Goal: Check status

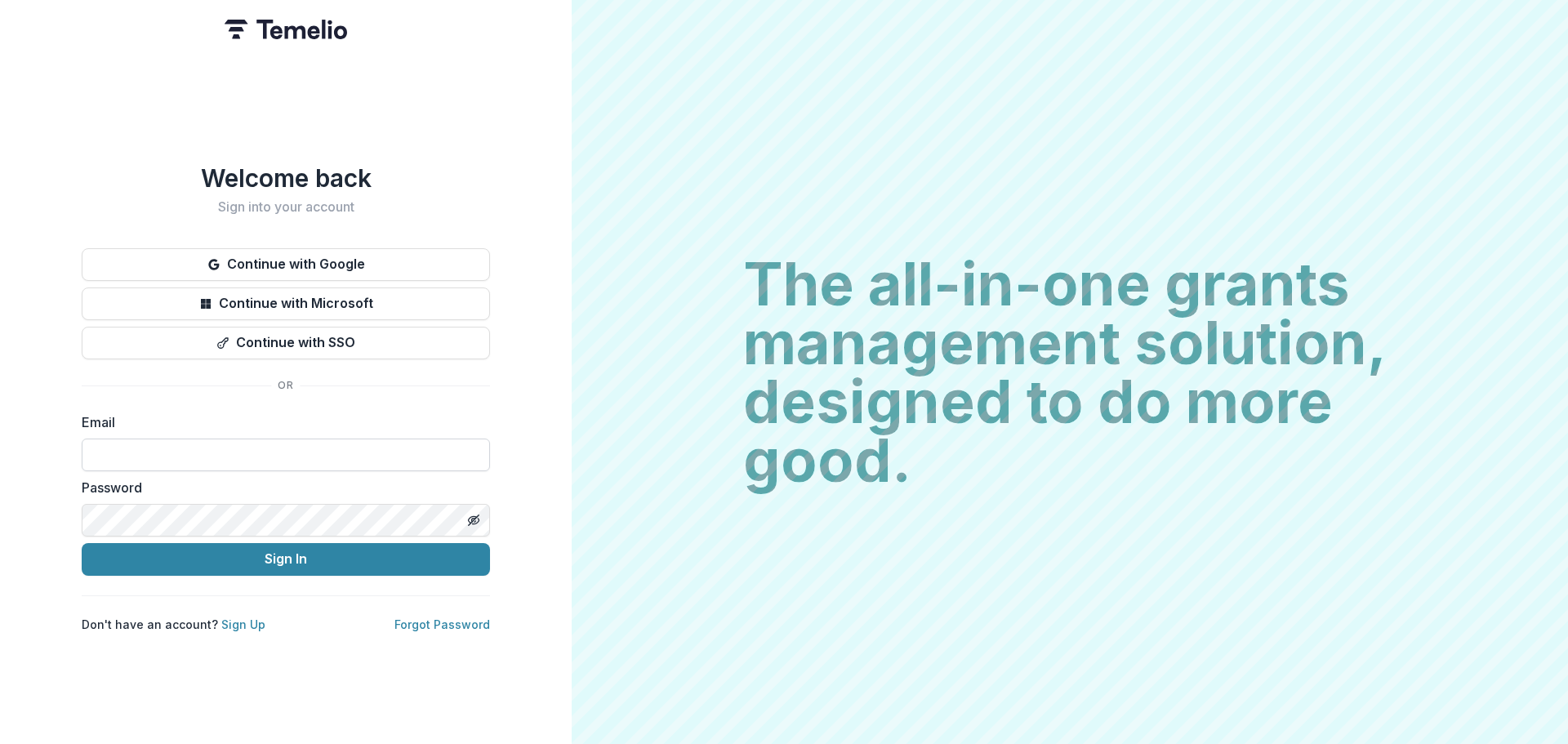
click at [182, 442] on input at bounding box center [285, 455] width 408 height 33
type input "**********"
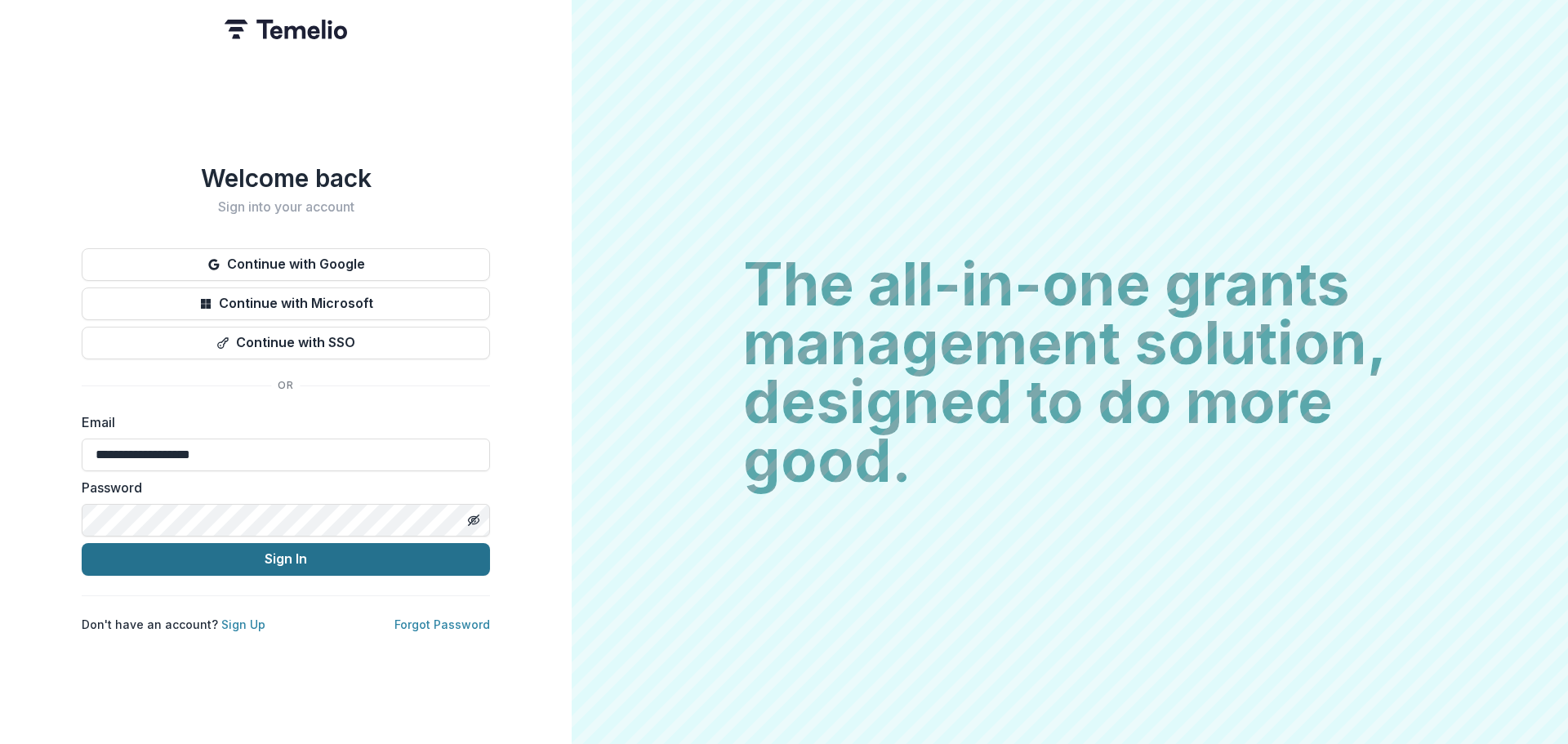
click at [263, 563] on button "Sign In" at bounding box center [285, 560] width 408 height 33
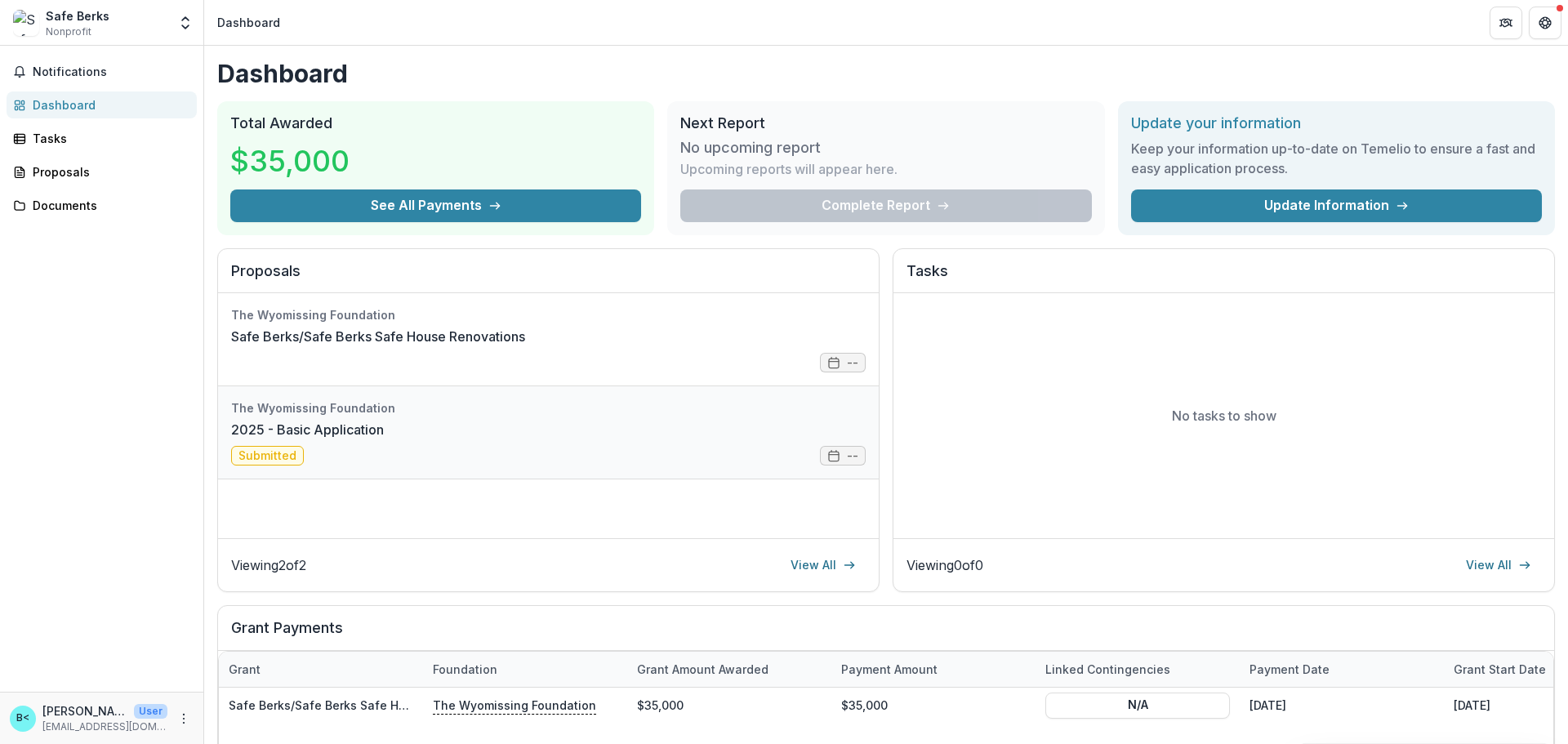
click at [384, 439] on link "2025 - Basic Application" at bounding box center [307, 429] width 152 height 20
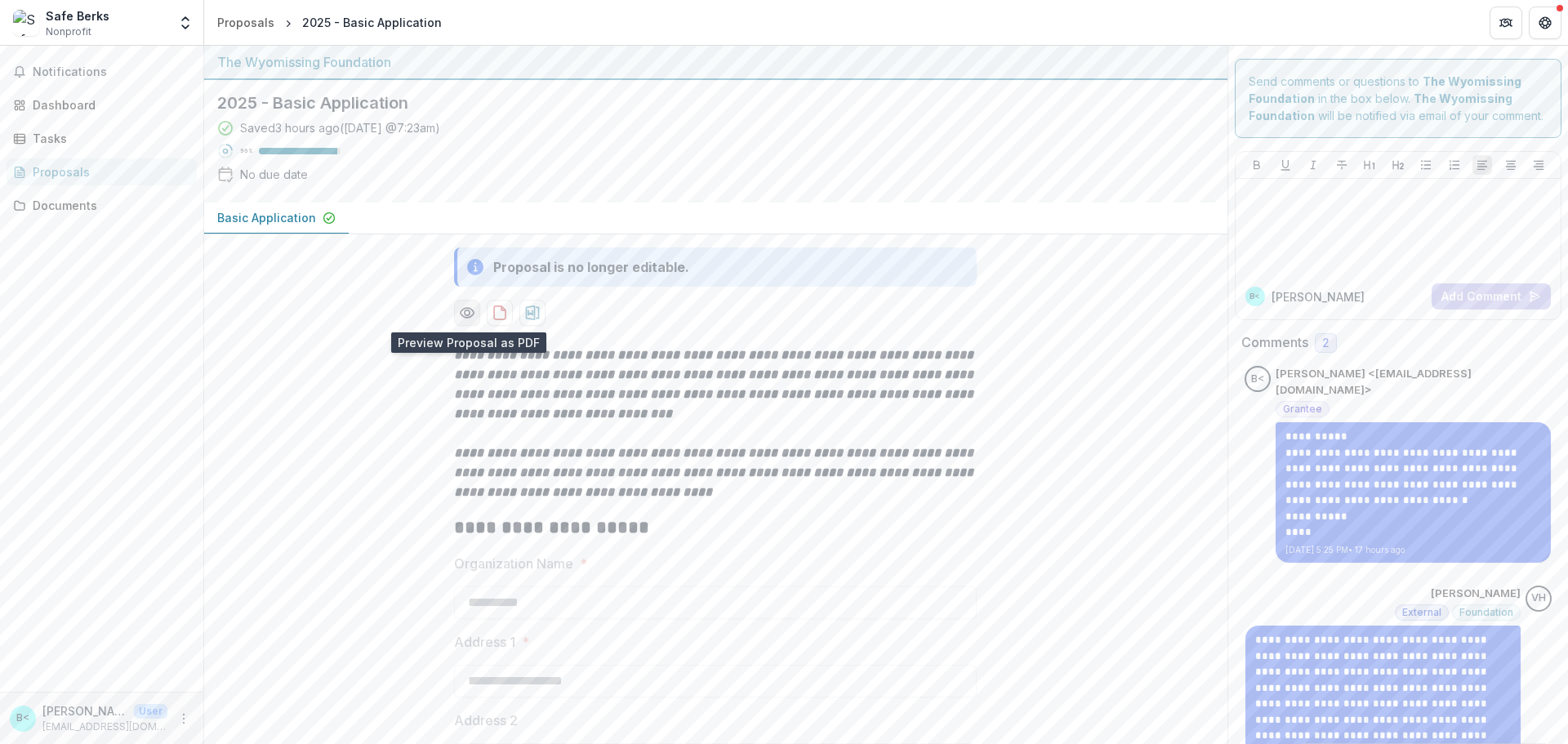
click at [459, 312] on icon "Preview 1964d817-9799-472b-ba8c-31e86a5a2535-0.pdf" at bounding box center [466, 312] width 17 height 17
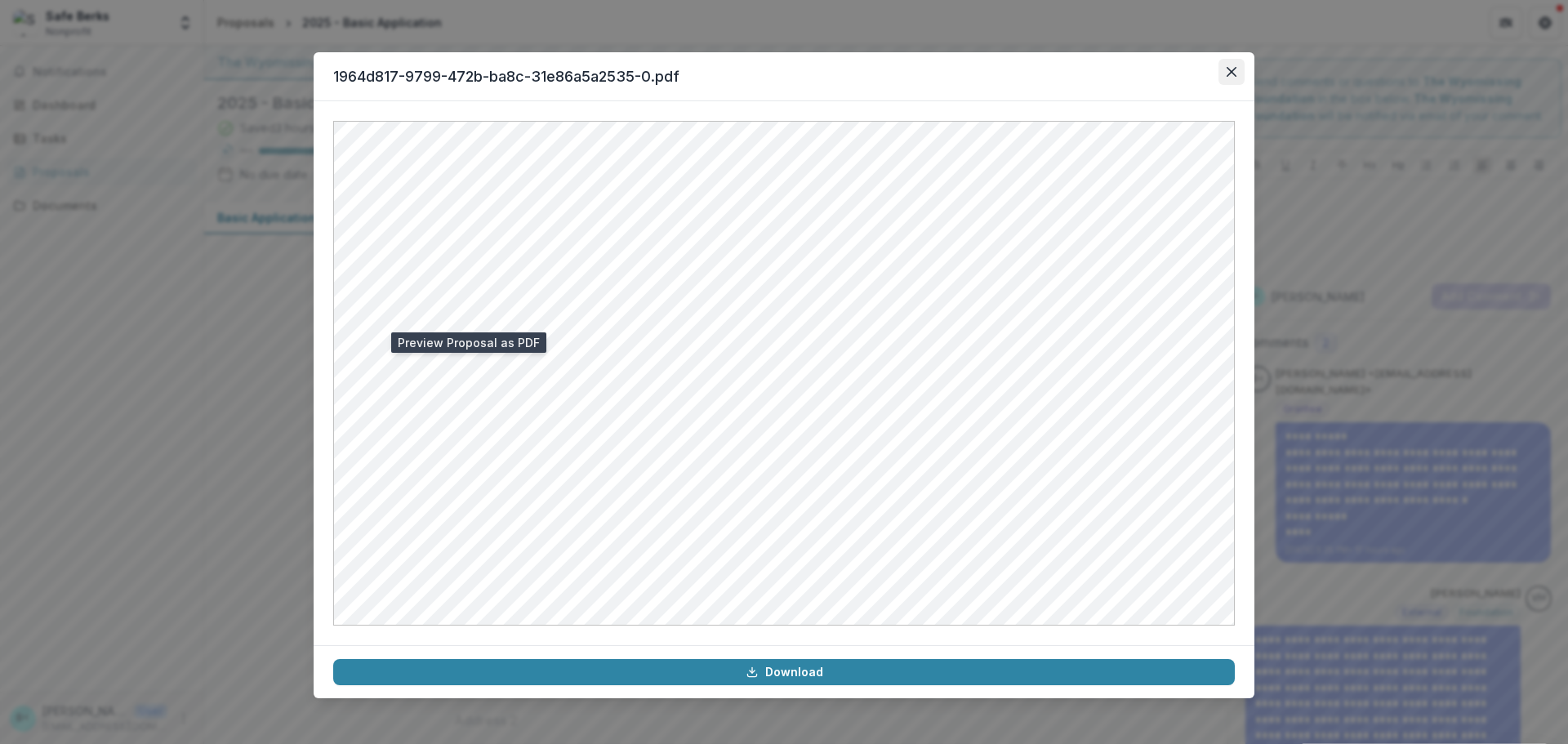
click at [1225, 79] on button "Close" at bounding box center [1231, 72] width 26 height 26
